Goal: Go to known website: Access a specific website the user already knows

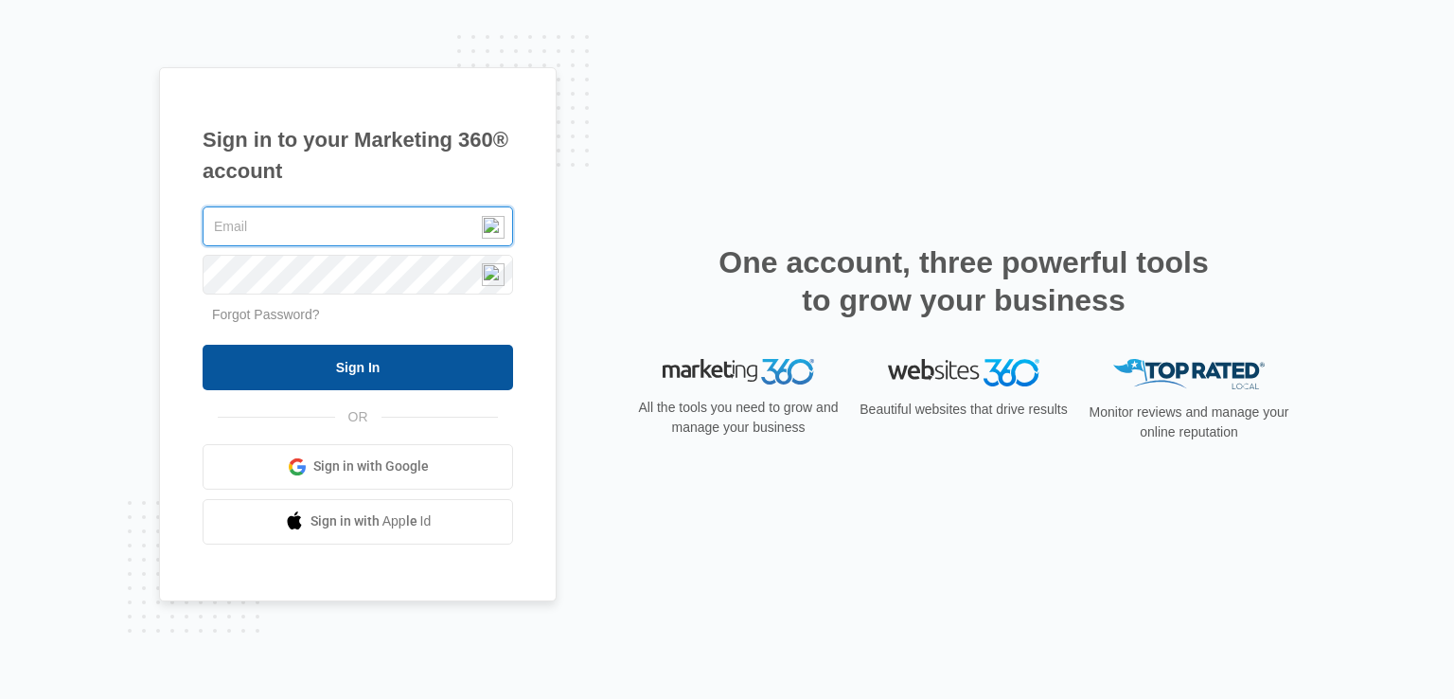
type input "[PERSON_NAME][EMAIL_ADDRESS][DOMAIN_NAME]"
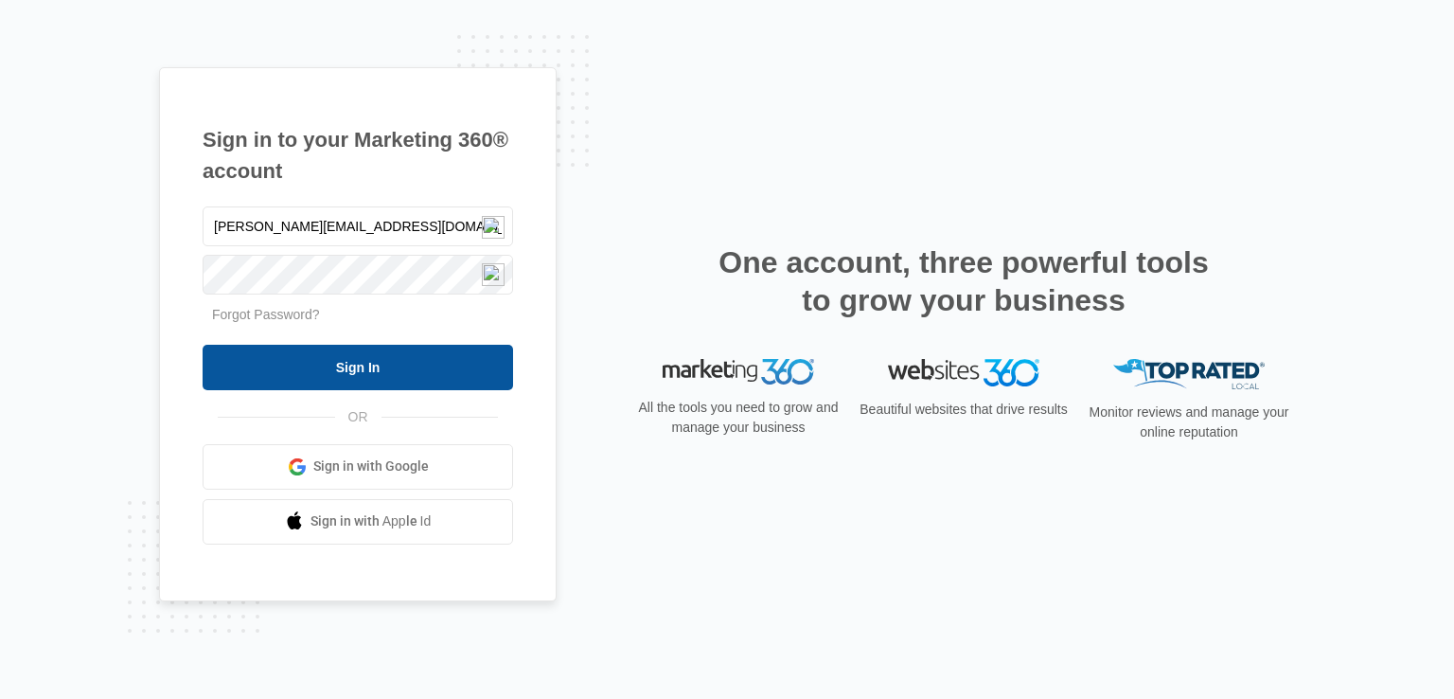
click at [360, 361] on input "Sign In" at bounding box center [358, 367] width 311 height 45
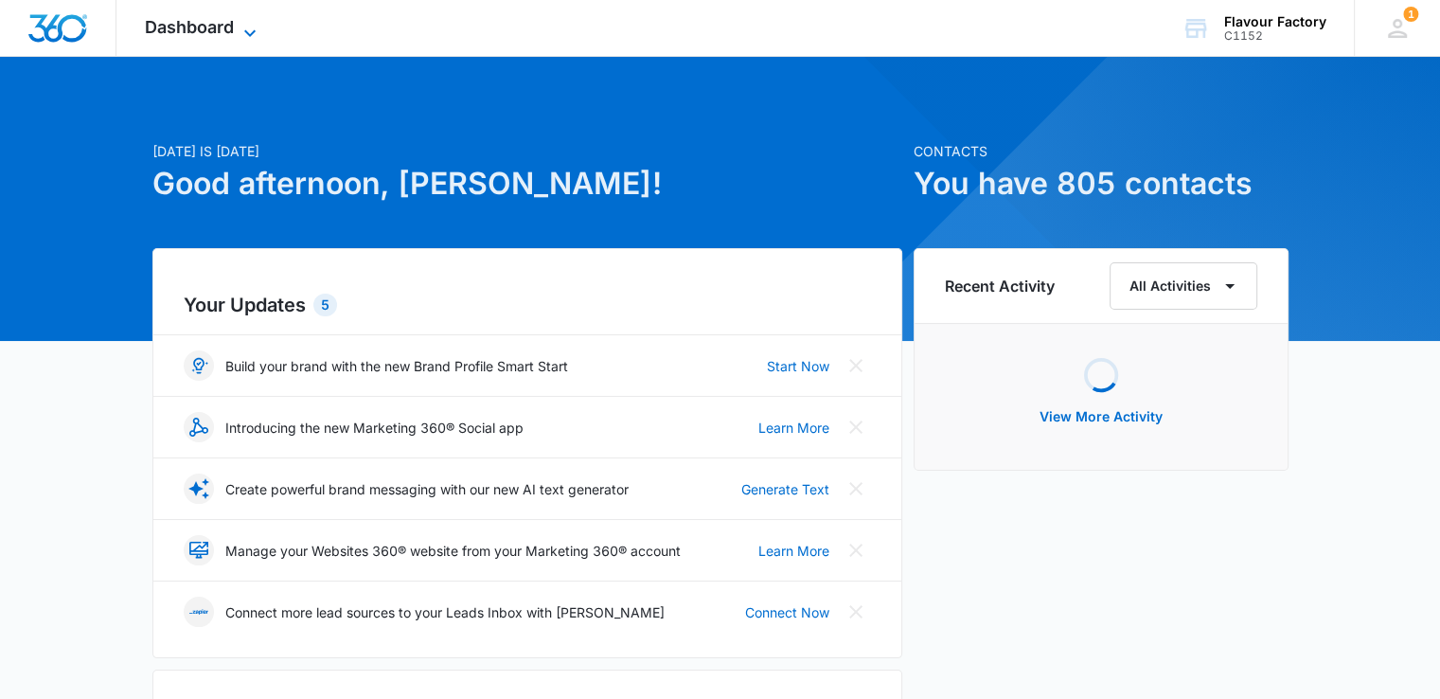
click at [148, 27] on span "Dashboard" at bounding box center [189, 27] width 89 height 20
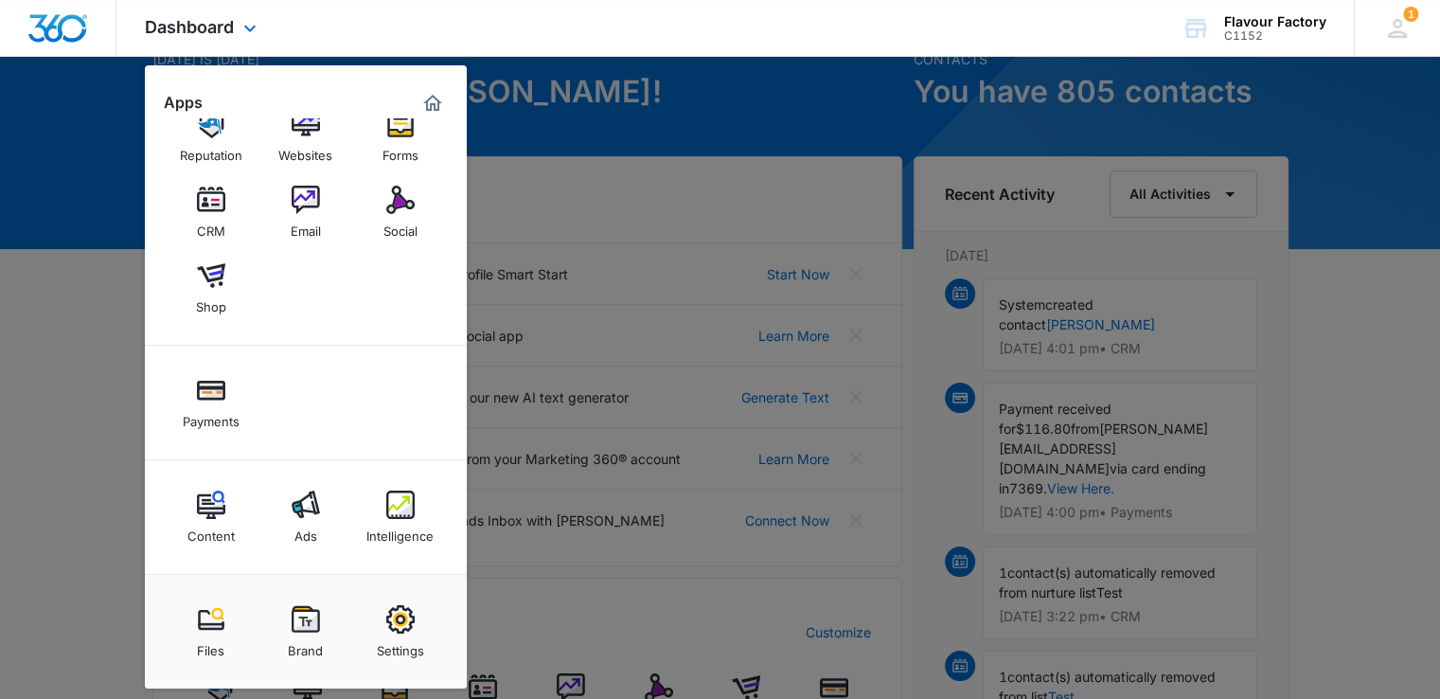
scroll to position [95, 0]
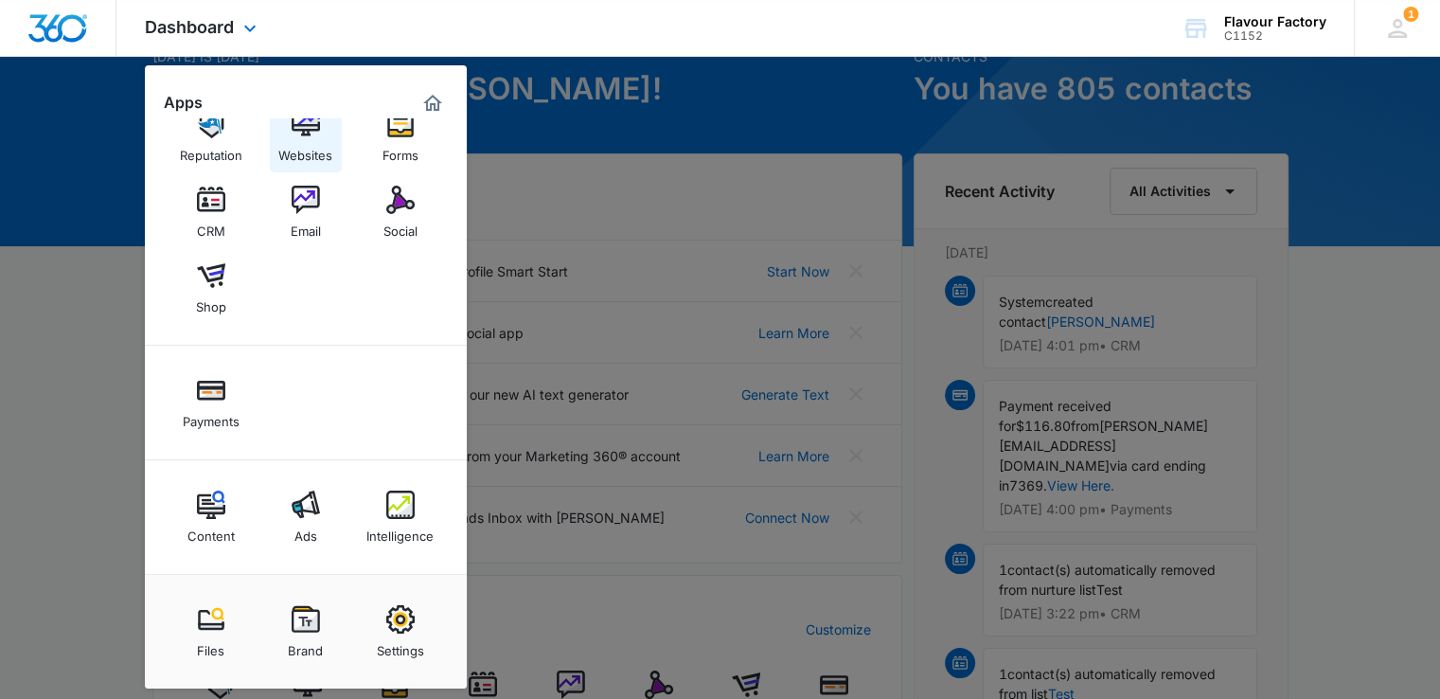
click at [325, 141] on div "Websites" at bounding box center [305, 150] width 54 height 25
